Goal: Transaction & Acquisition: Book appointment/travel/reservation

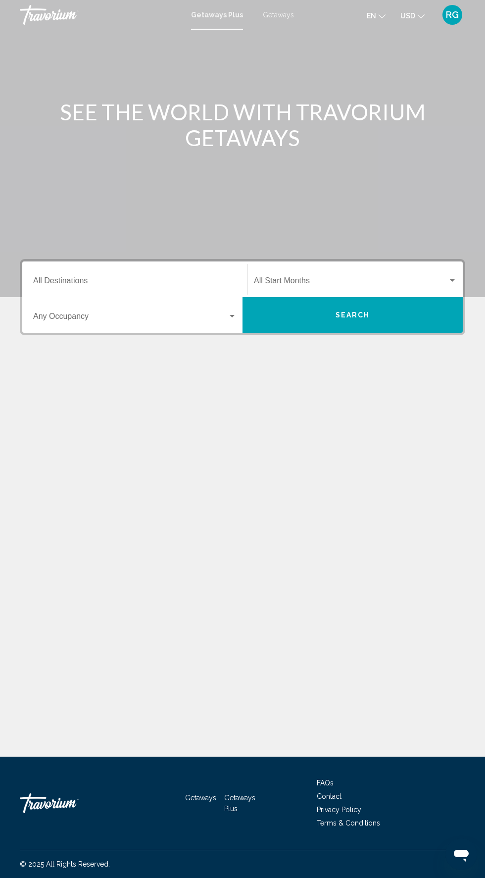
click at [165, 282] on input "Destination All Destinations" at bounding box center [135, 282] width 204 height 9
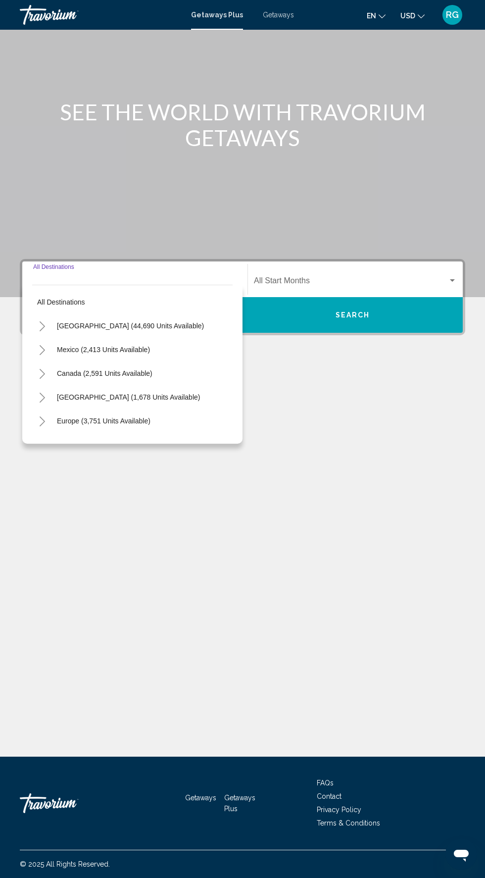
scroll to position [75, 0]
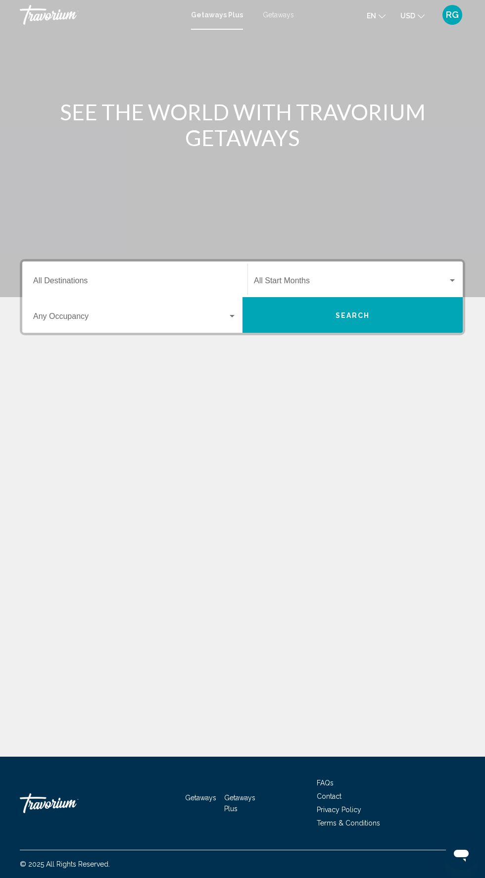
click at [285, 14] on span "Getaways" at bounding box center [278, 15] width 31 height 8
click at [154, 282] on input "Destination All Destinations" at bounding box center [135, 282] width 204 height 9
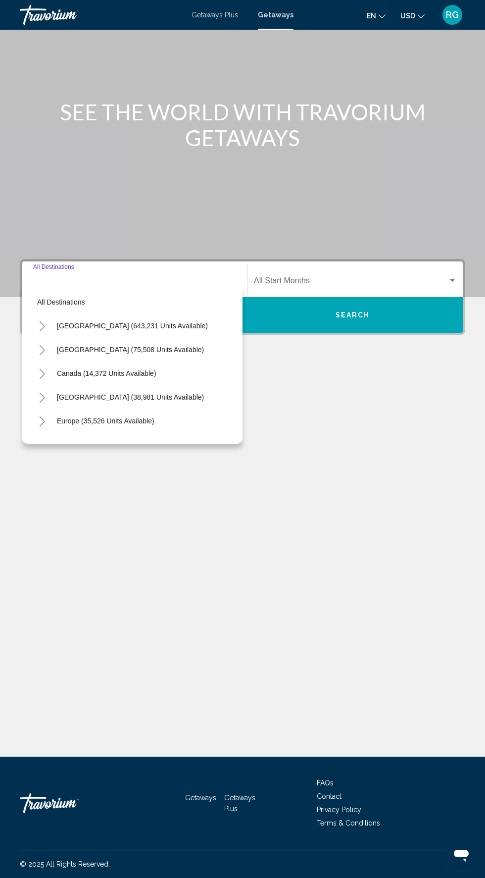
scroll to position [75, 0]
click at [165, 322] on span "[GEOGRAPHIC_DATA] (643,231 units available)" at bounding box center [132, 326] width 151 height 8
type input "**********"
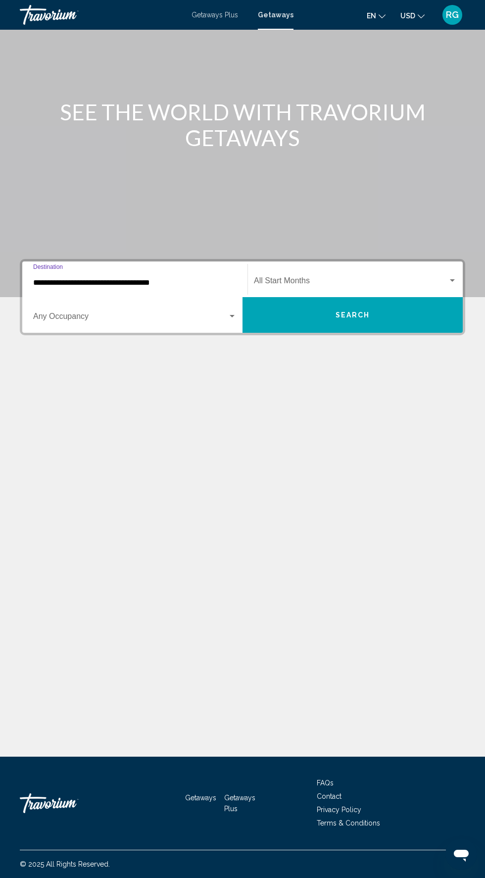
click at [362, 278] on span "Search widget" at bounding box center [351, 282] width 194 height 9
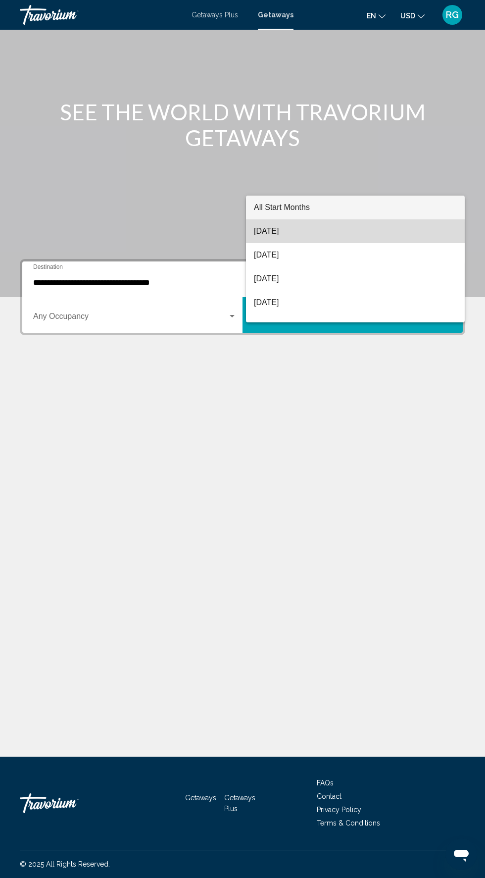
click at [337, 238] on span "[DATE]" at bounding box center [355, 231] width 203 height 24
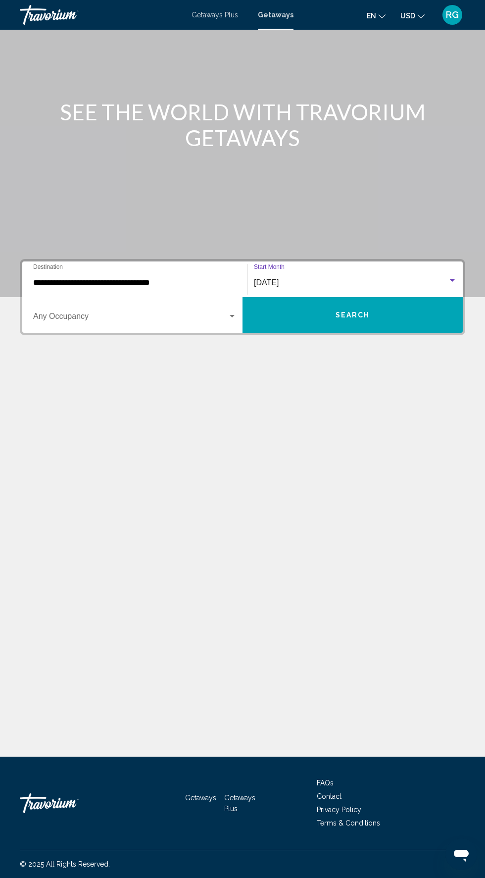
click at [162, 314] on span "Search widget" at bounding box center [130, 318] width 195 height 9
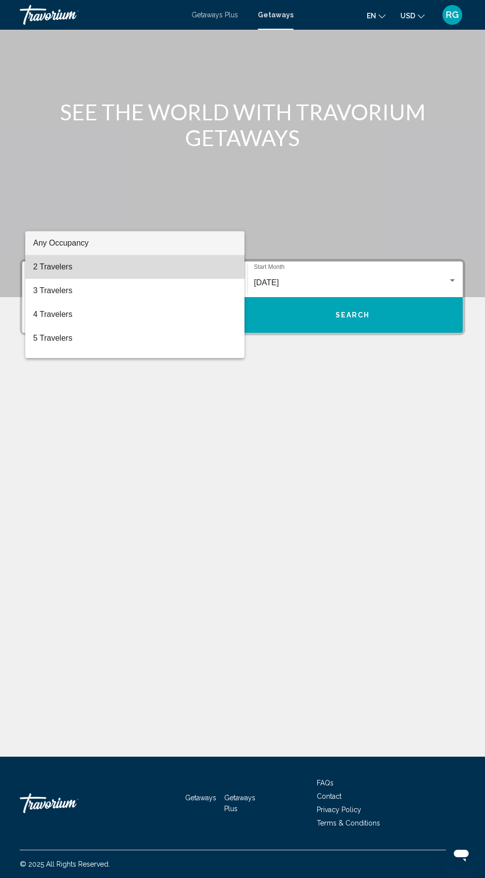
click at [172, 268] on span "2 Travelers" at bounding box center [135, 267] width 204 height 24
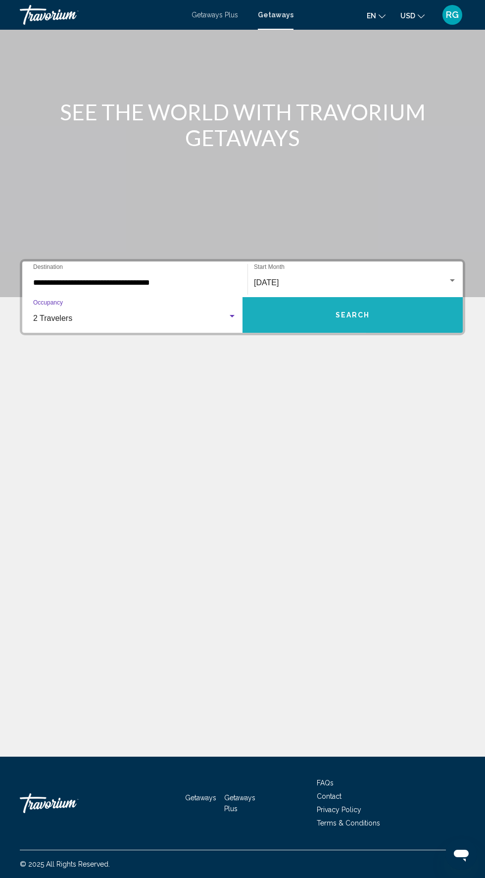
click at [376, 297] on button "Search" at bounding box center [353, 315] width 220 height 36
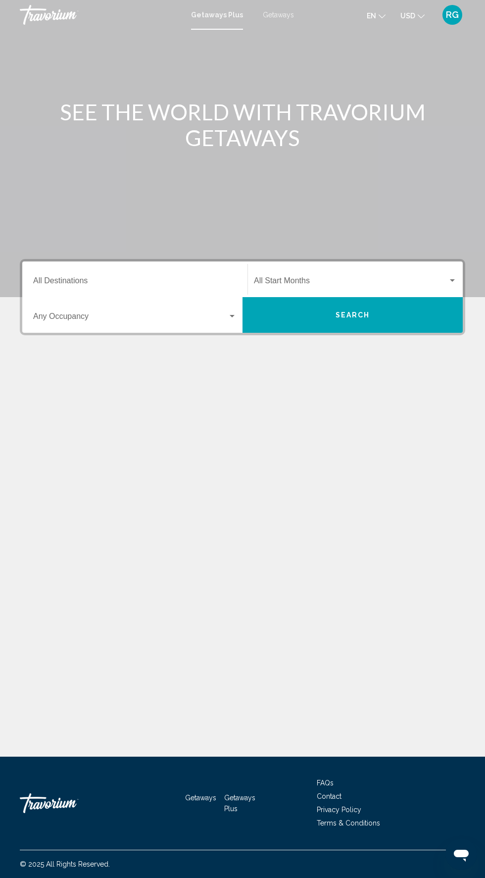
click at [290, 16] on span "Getaways" at bounding box center [278, 15] width 31 height 8
click at [154, 287] on input "Destination All Destinations" at bounding box center [135, 282] width 204 height 9
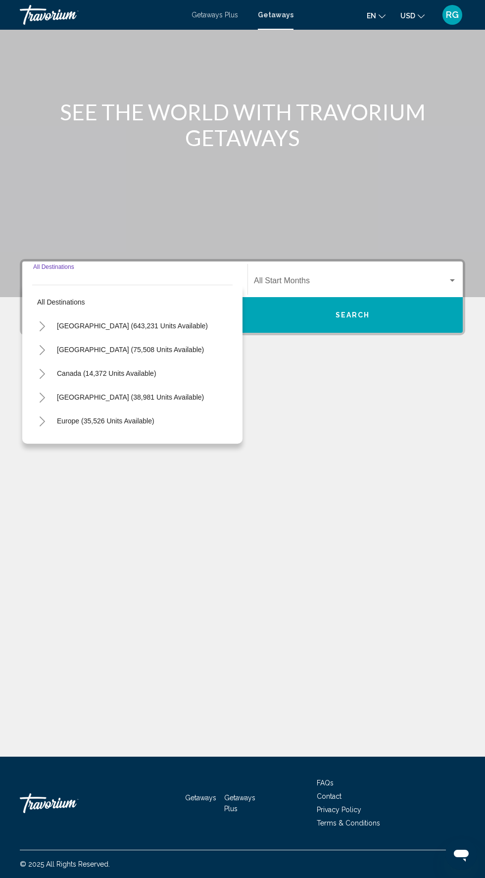
scroll to position [75, 0]
click at [167, 322] on span "[GEOGRAPHIC_DATA] (643,231 units available)" at bounding box center [132, 326] width 151 height 8
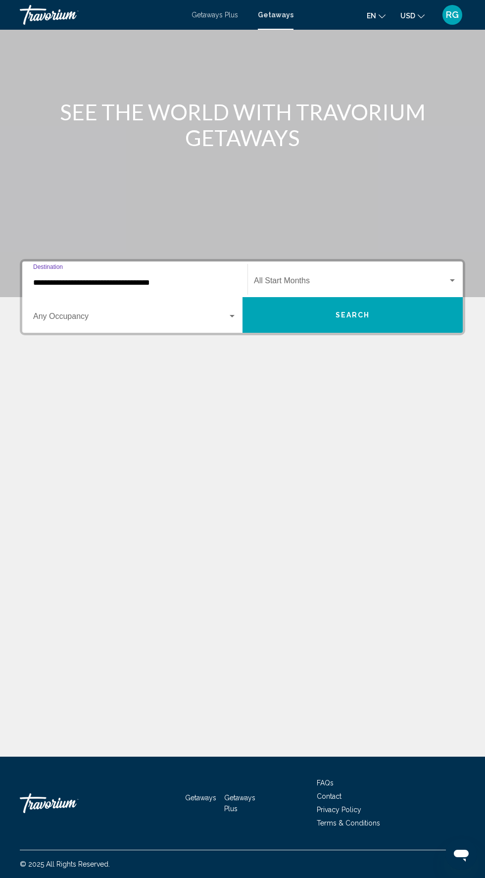
click at [374, 278] on span "Search widget" at bounding box center [351, 282] width 194 height 9
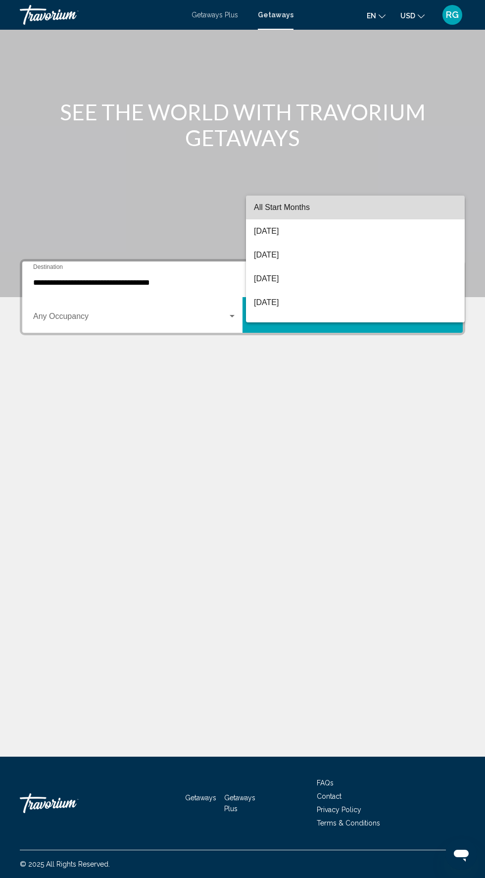
click at [382, 203] on span "All Start Months" at bounding box center [355, 208] width 203 height 24
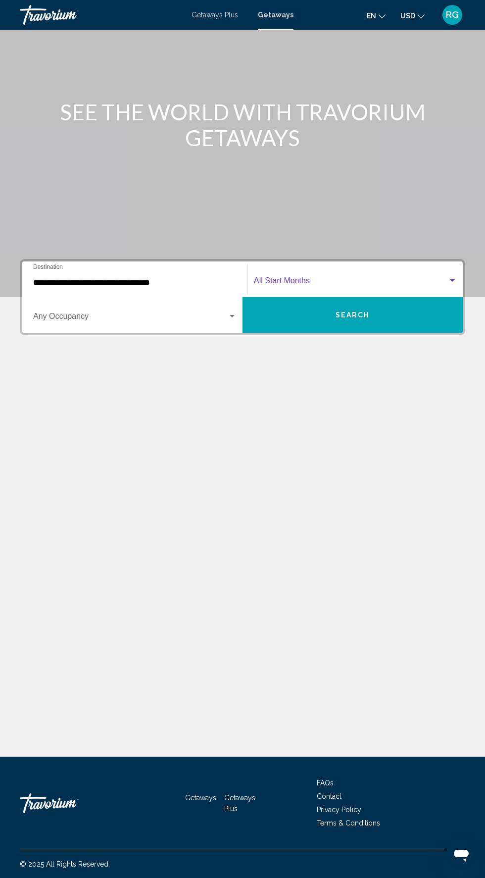
click at [368, 278] on span "Search widget" at bounding box center [351, 282] width 194 height 9
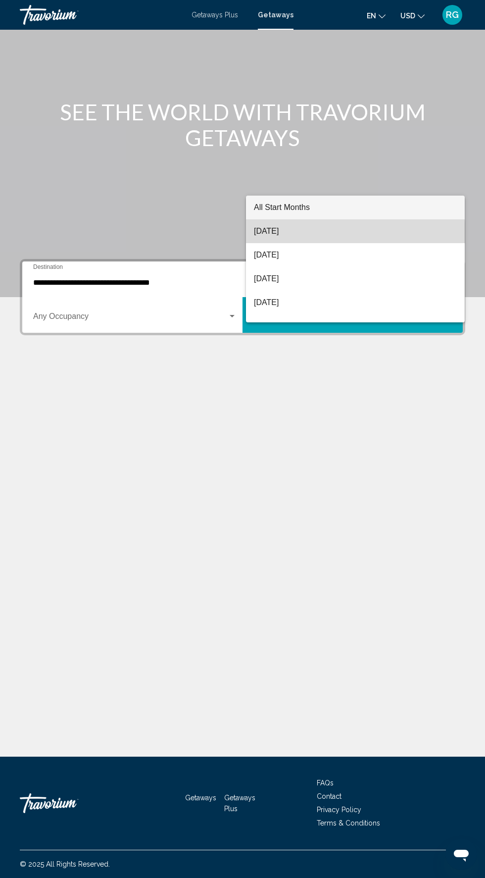
click at [323, 235] on span "[DATE]" at bounding box center [355, 231] width 203 height 24
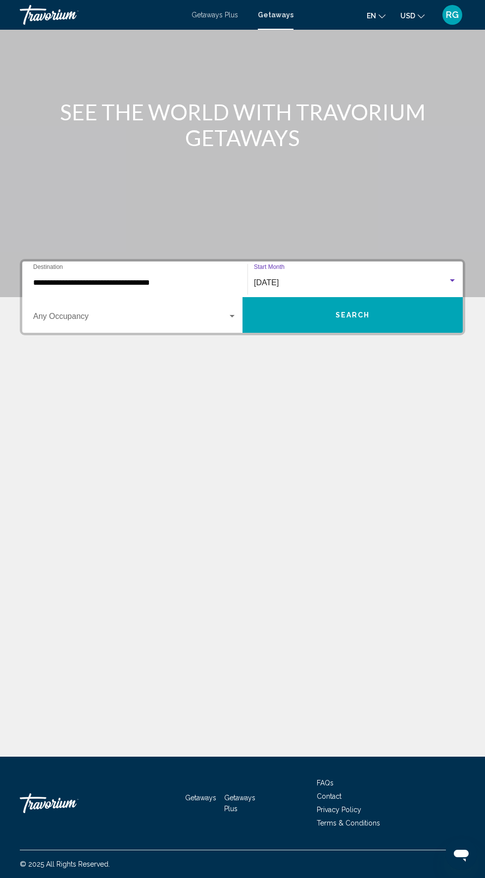
click at [169, 264] on div "**********" at bounding box center [135, 279] width 204 height 31
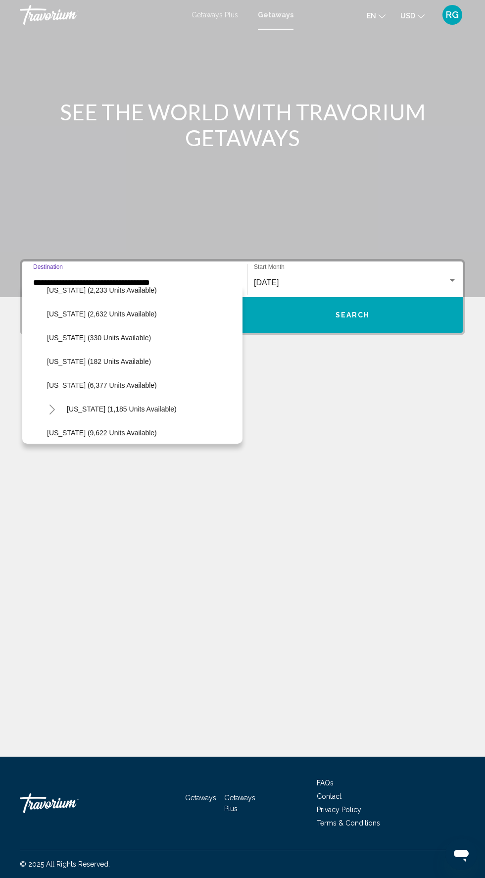
scroll to position [287, 0]
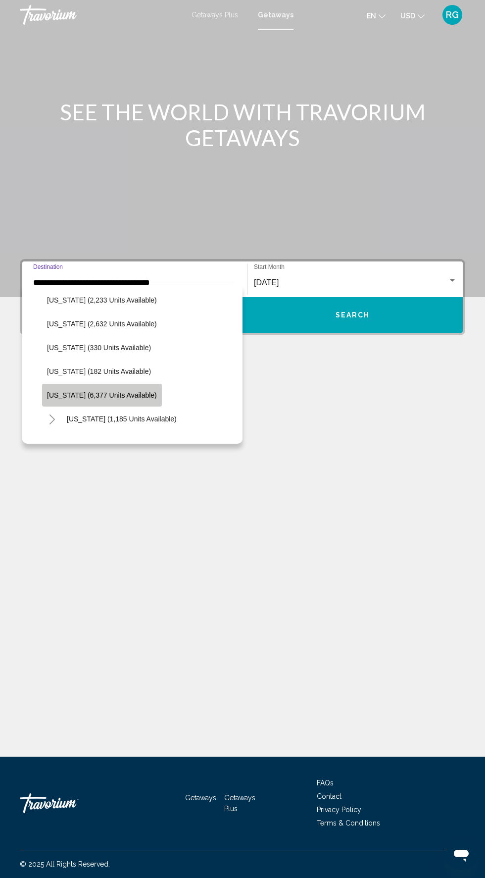
click at [126, 391] on span "Louisiana (6,377 units available)" at bounding box center [102, 395] width 110 height 8
type input "**********"
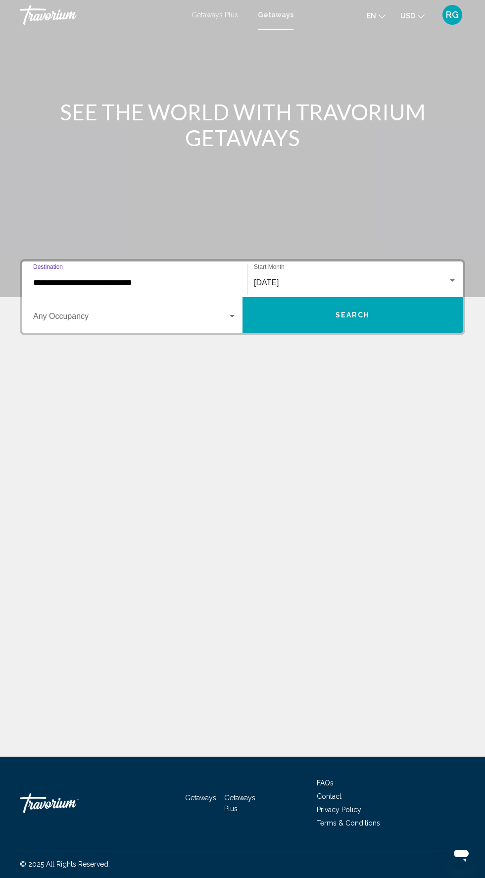
click at [202, 318] on span "Search widget" at bounding box center [130, 318] width 195 height 9
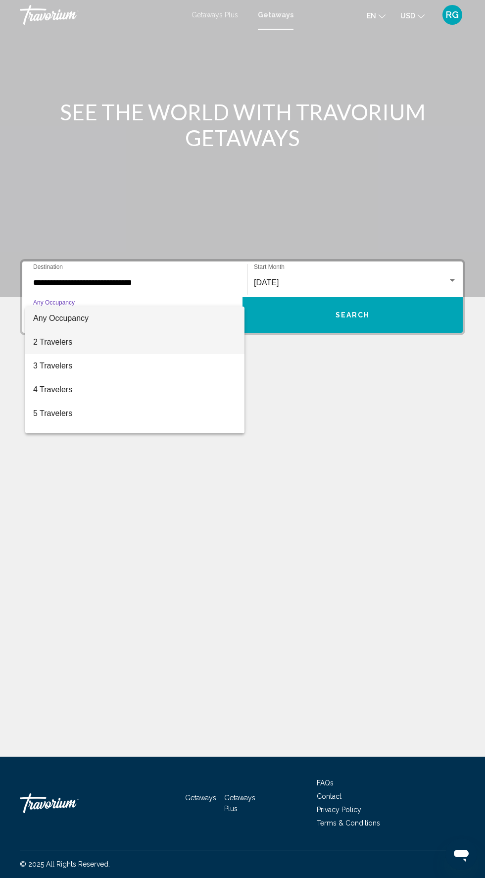
click at [195, 337] on span "2 Travelers" at bounding box center [135, 342] width 204 height 24
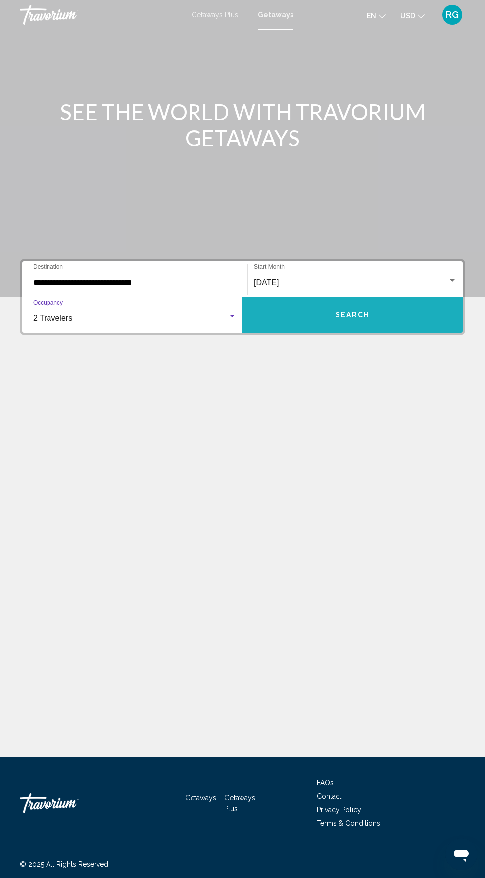
click at [354, 312] on span "Search" at bounding box center [353, 316] width 35 height 8
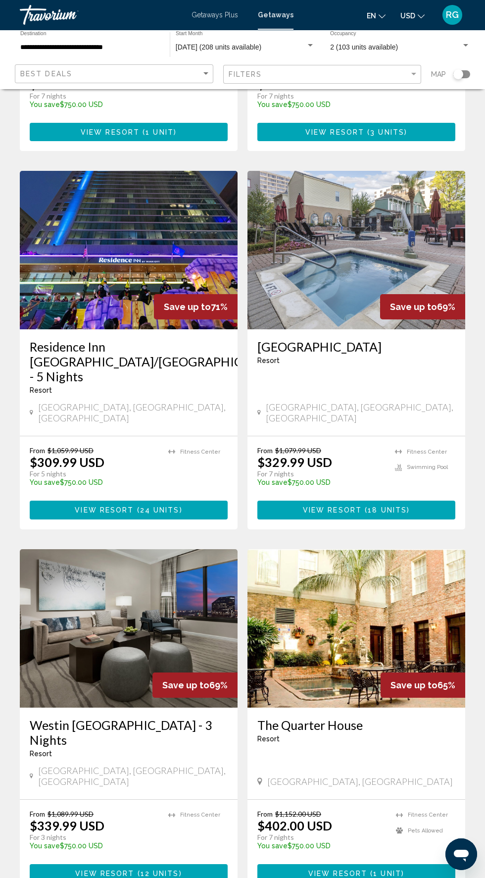
scroll to position [1483, 0]
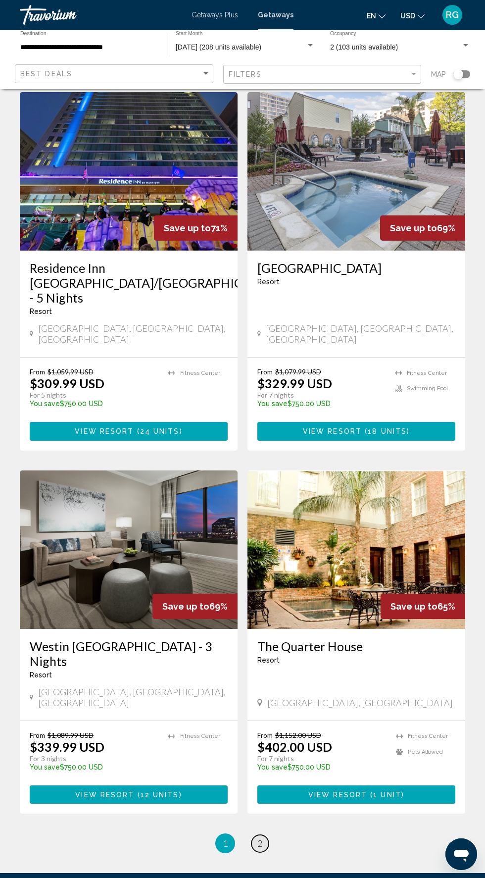
click at [260, 838] on span "2" at bounding box center [260, 843] width 5 height 11
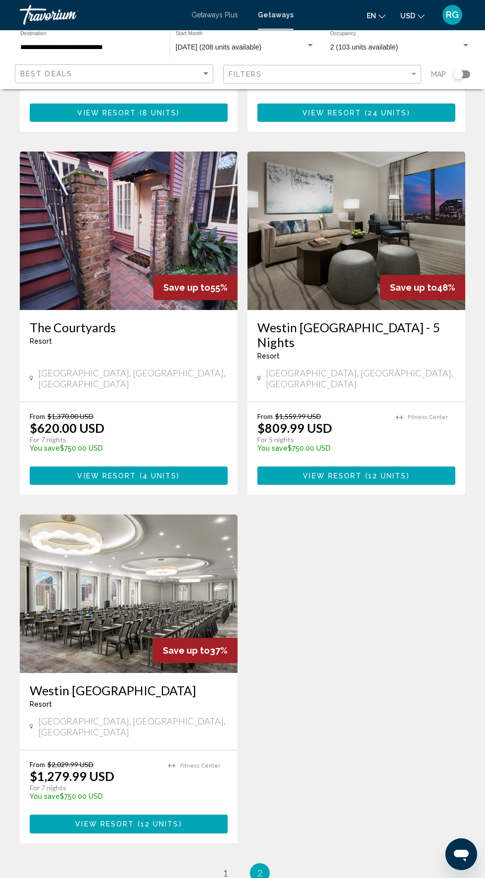
scroll to position [1080, 0]
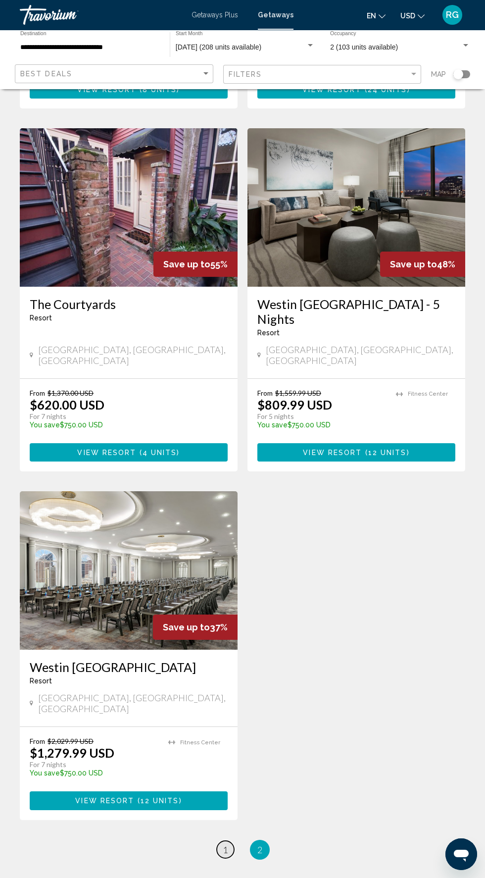
click at [225, 845] on span "1" at bounding box center [225, 850] width 5 height 11
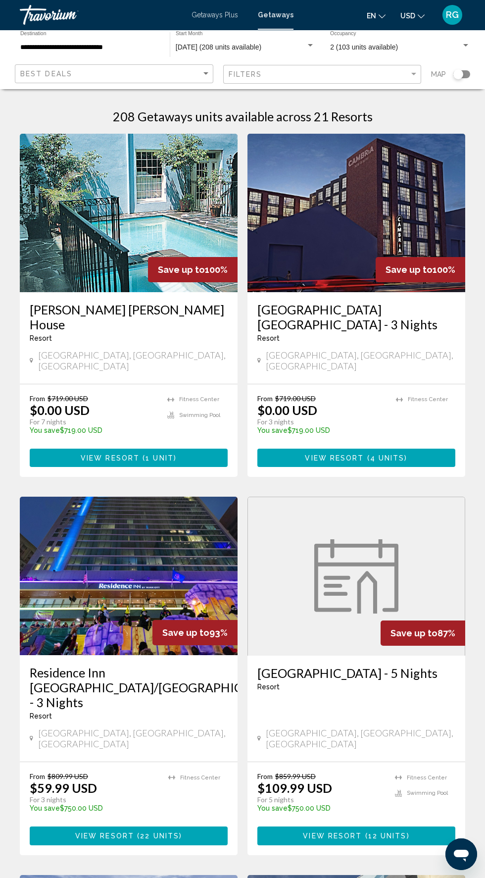
click at [434, 244] on img "Main content" at bounding box center [357, 213] width 218 height 159
